Goal: Register for event/course

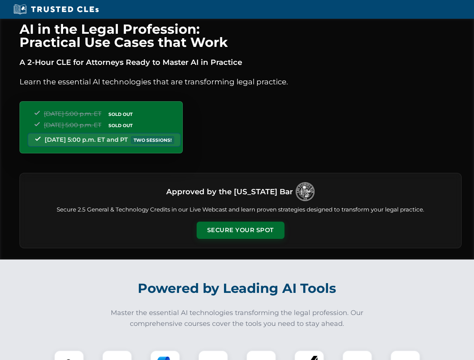
click at [240, 230] on button "Secure Your Spot" at bounding box center [241, 230] width 88 height 17
click at [69, 355] on img at bounding box center [69, 365] width 22 height 22
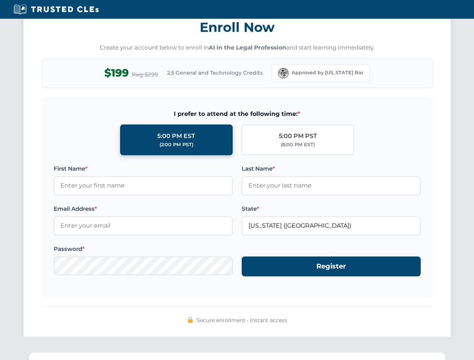
scroll to position [736, 0]
